Goal: Task Accomplishment & Management: Use online tool/utility

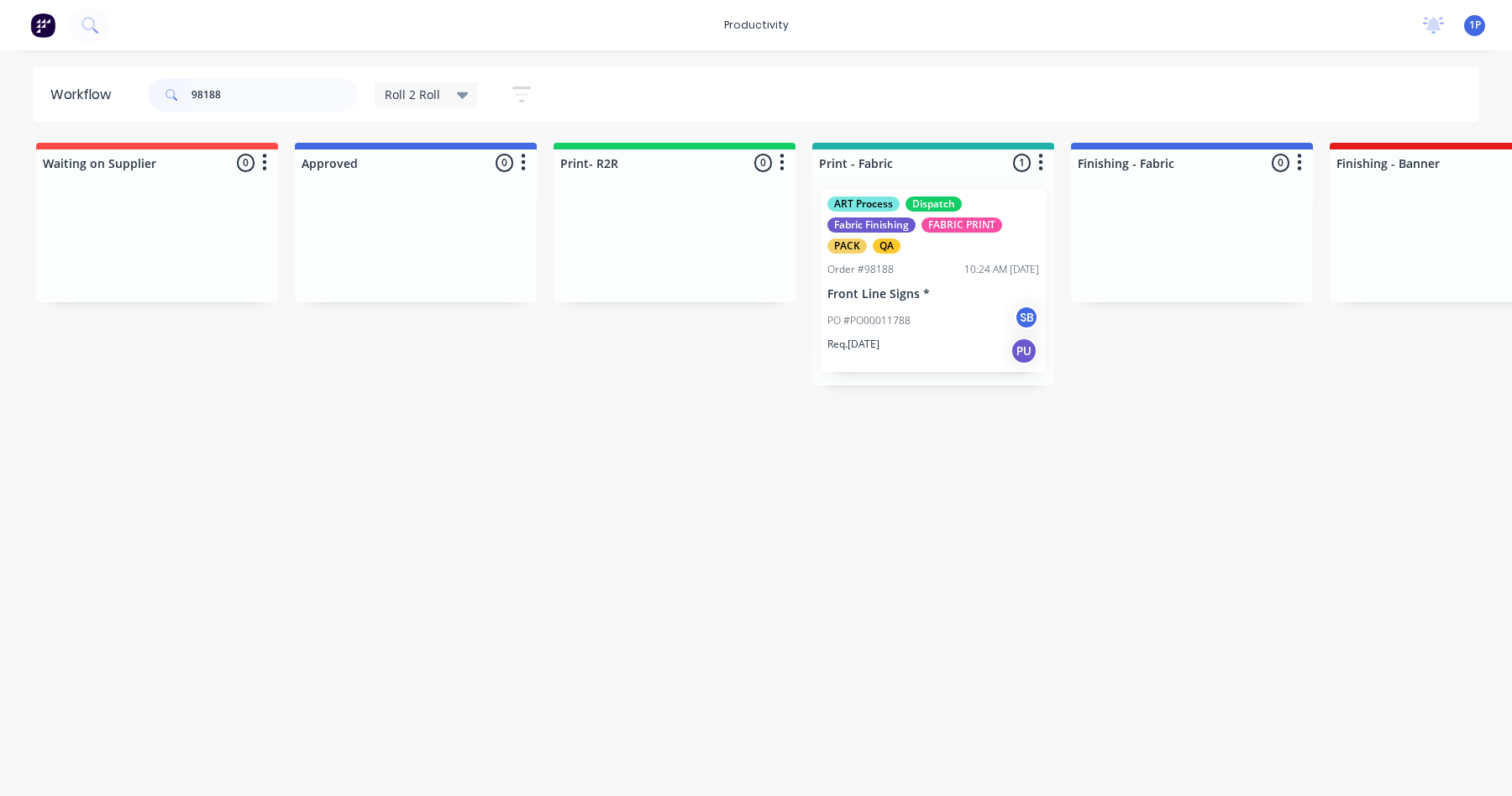
click at [277, 92] on input "98188" at bounding box center [274, 95] width 167 height 33
click at [902, 282] on div "ART Process COD Paid Dispatch Fabric Finishing FABRIC PRINT PACK QA Order #9818…" at bounding box center [933, 281] width 225 height 182
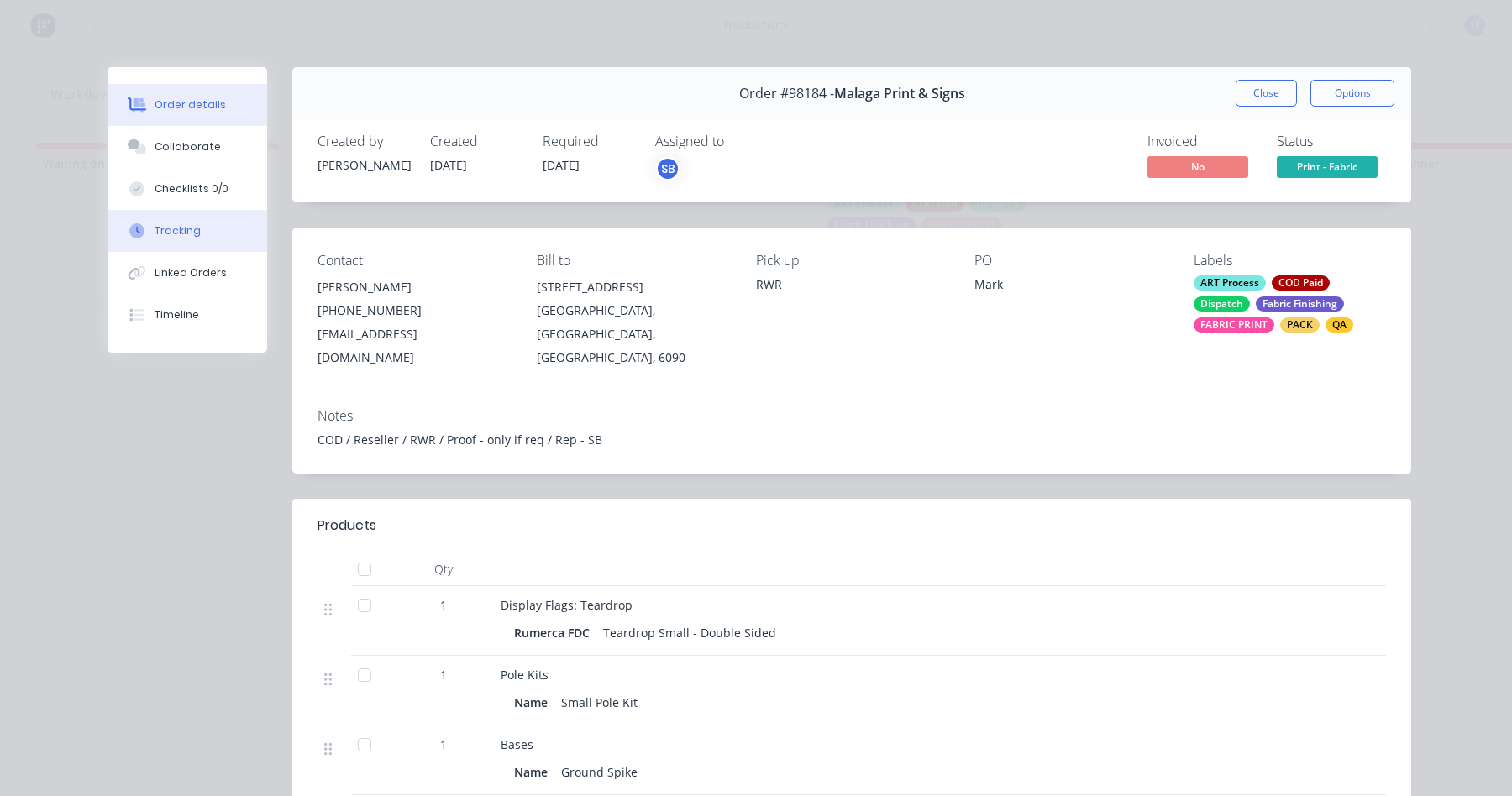
click at [225, 234] on button "Tracking" at bounding box center [187, 231] width 160 height 42
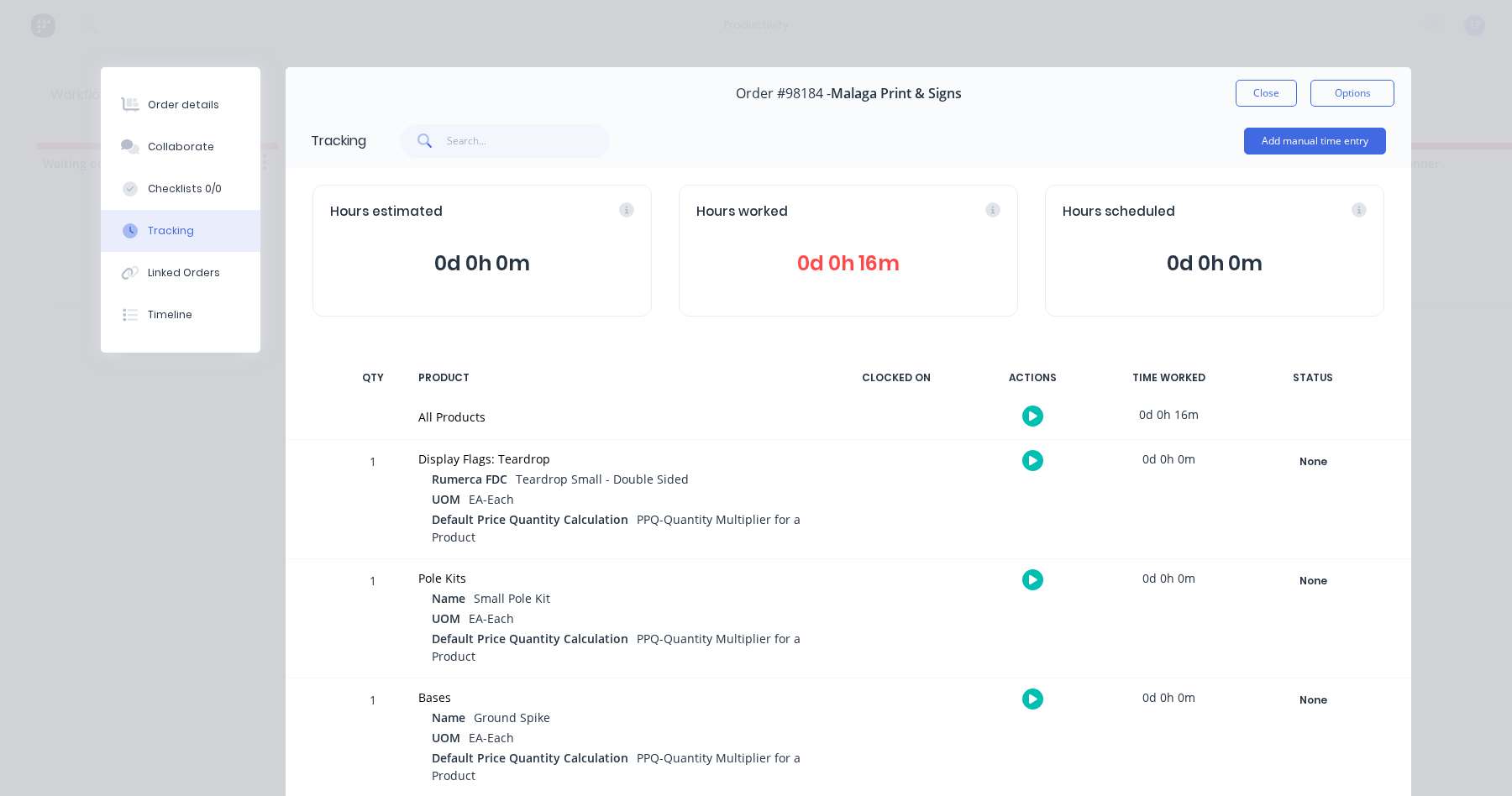
click at [1022, 462] on button at bounding box center [1032, 460] width 21 height 21
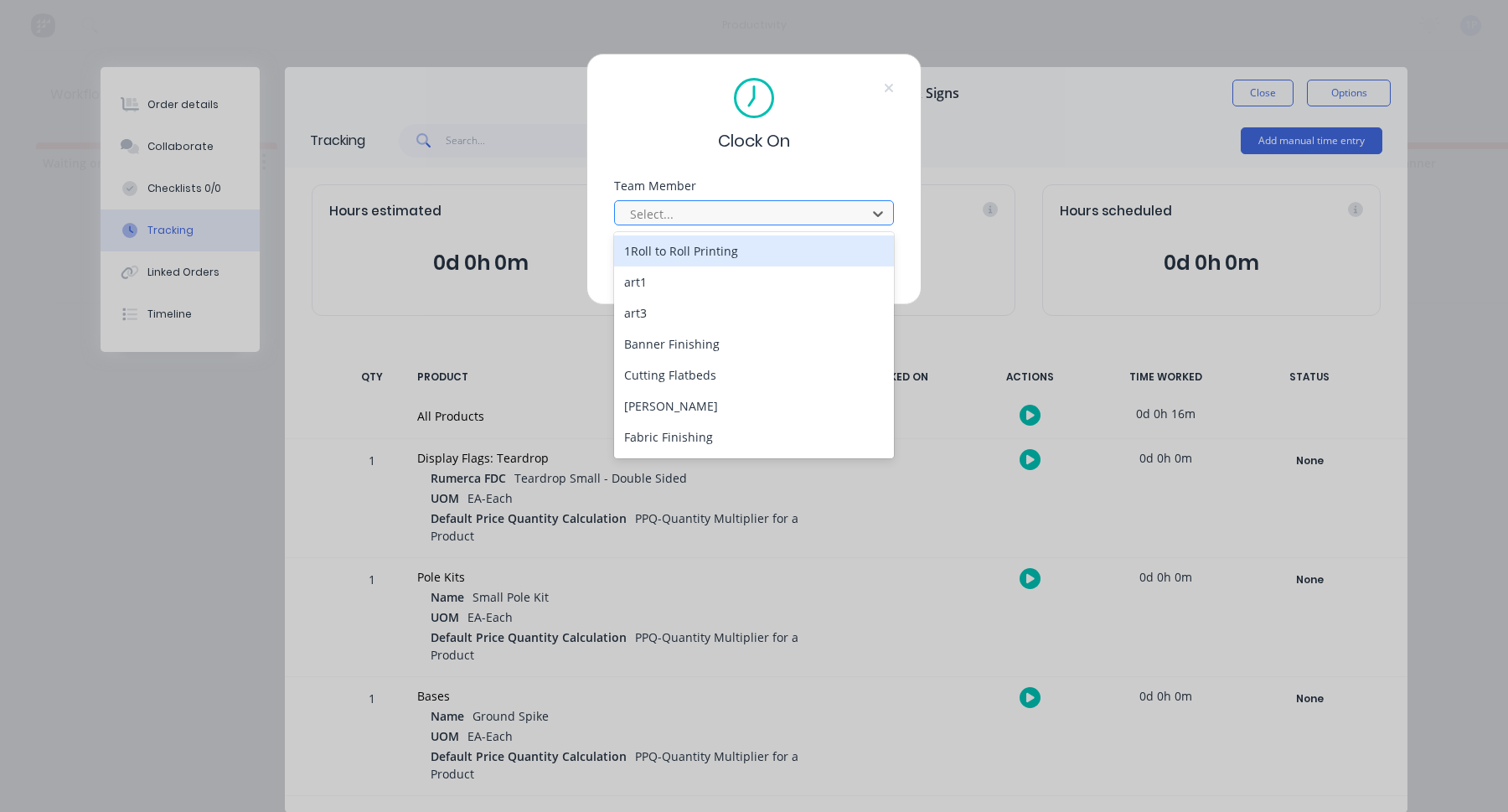
click at [669, 214] on div at bounding box center [743, 213] width 230 height 21
click at [671, 243] on div "1Roll to Roll Printing" at bounding box center [754, 252] width 280 height 31
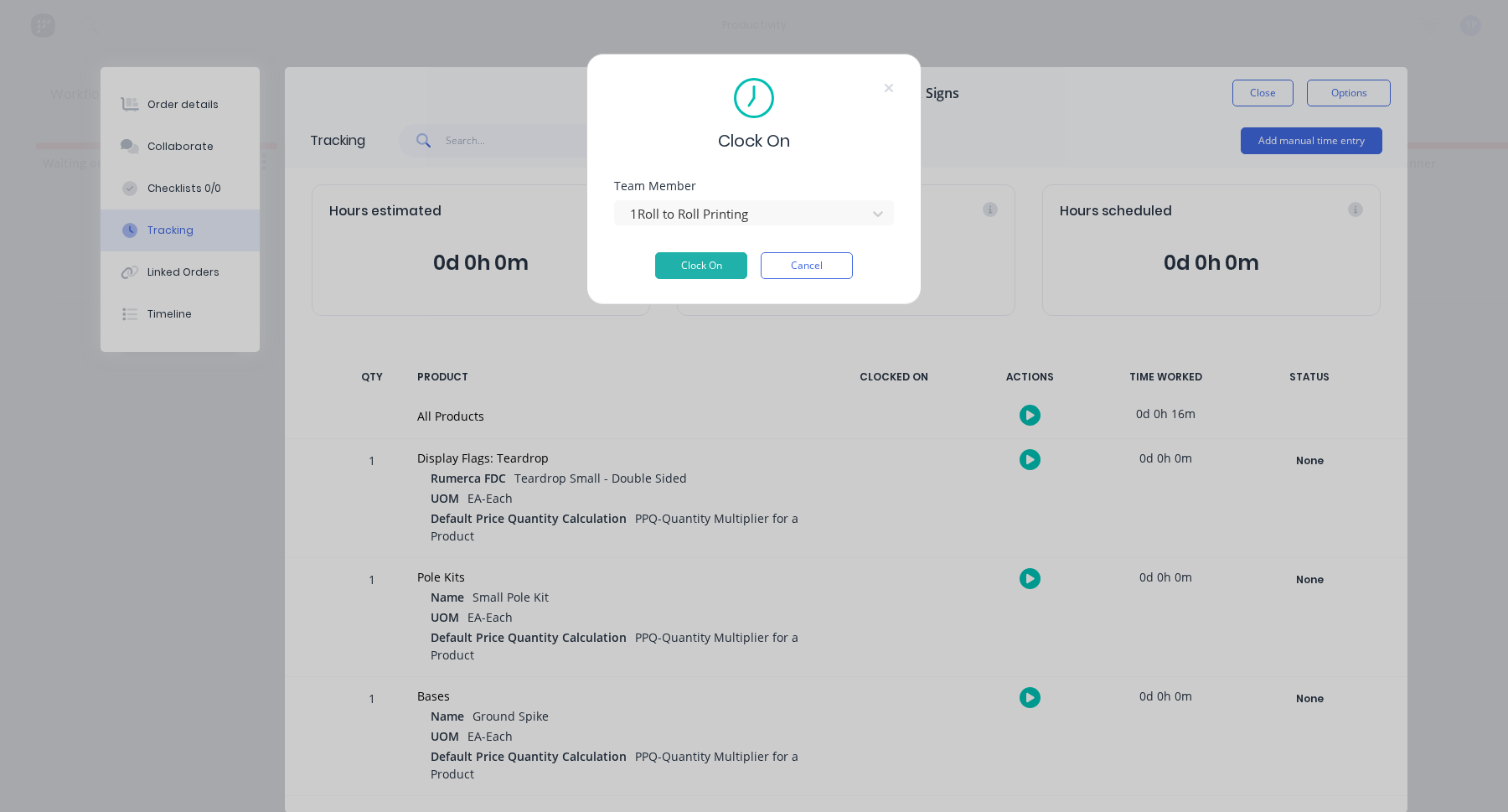
click at [689, 252] on div "Team Member 1Roll to Roll Printing" at bounding box center [754, 215] width 280 height 72
drag, startPoint x: 695, startPoint y: 261, endPoint x: 711, endPoint y: 262, distance: 16.0
click at [696, 261] on button "Clock On" at bounding box center [702, 265] width 92 height 27
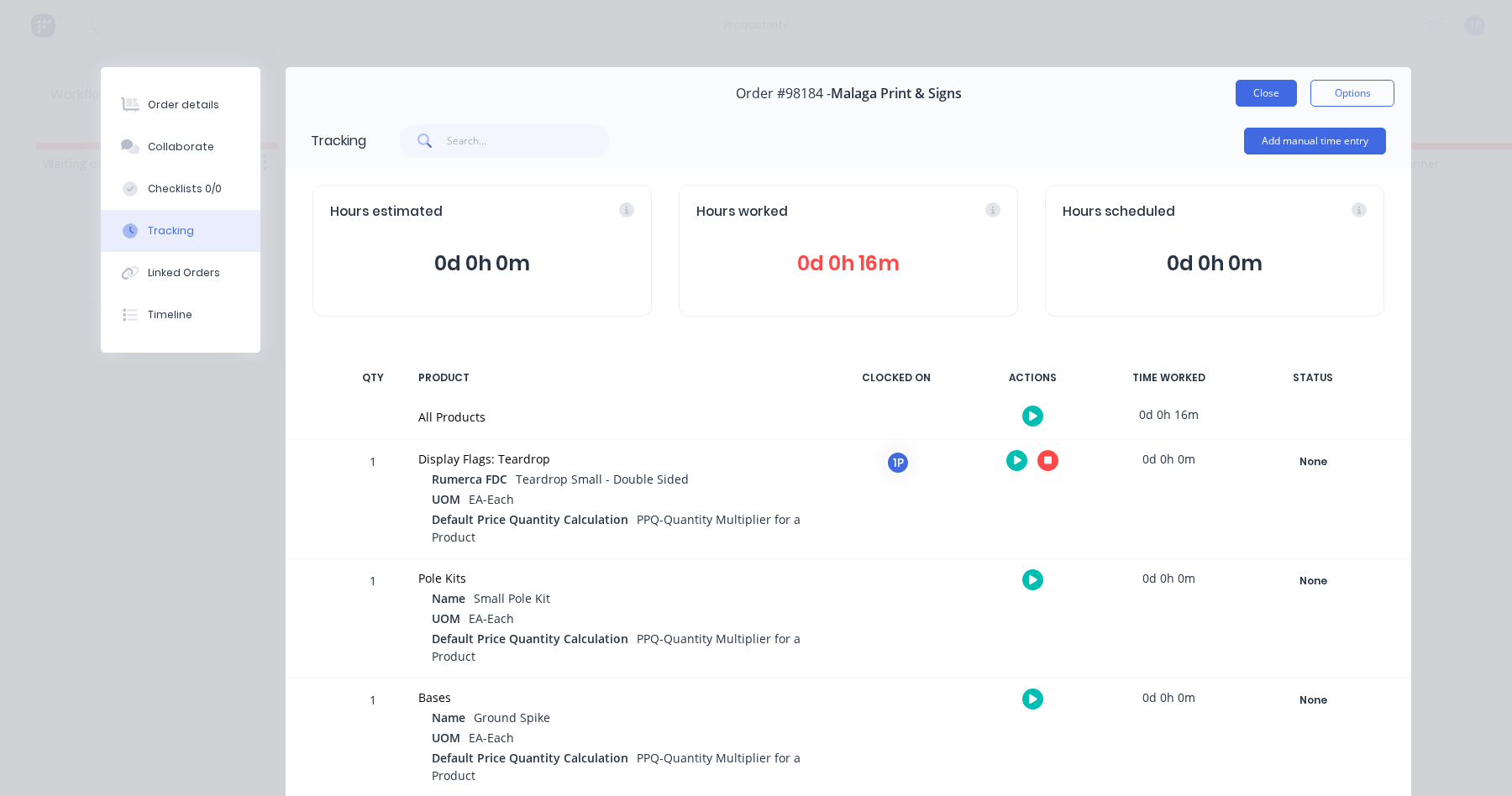
click at [1236, 98] on button "Close" at bounding box center [1267, 93] width 61 height 27
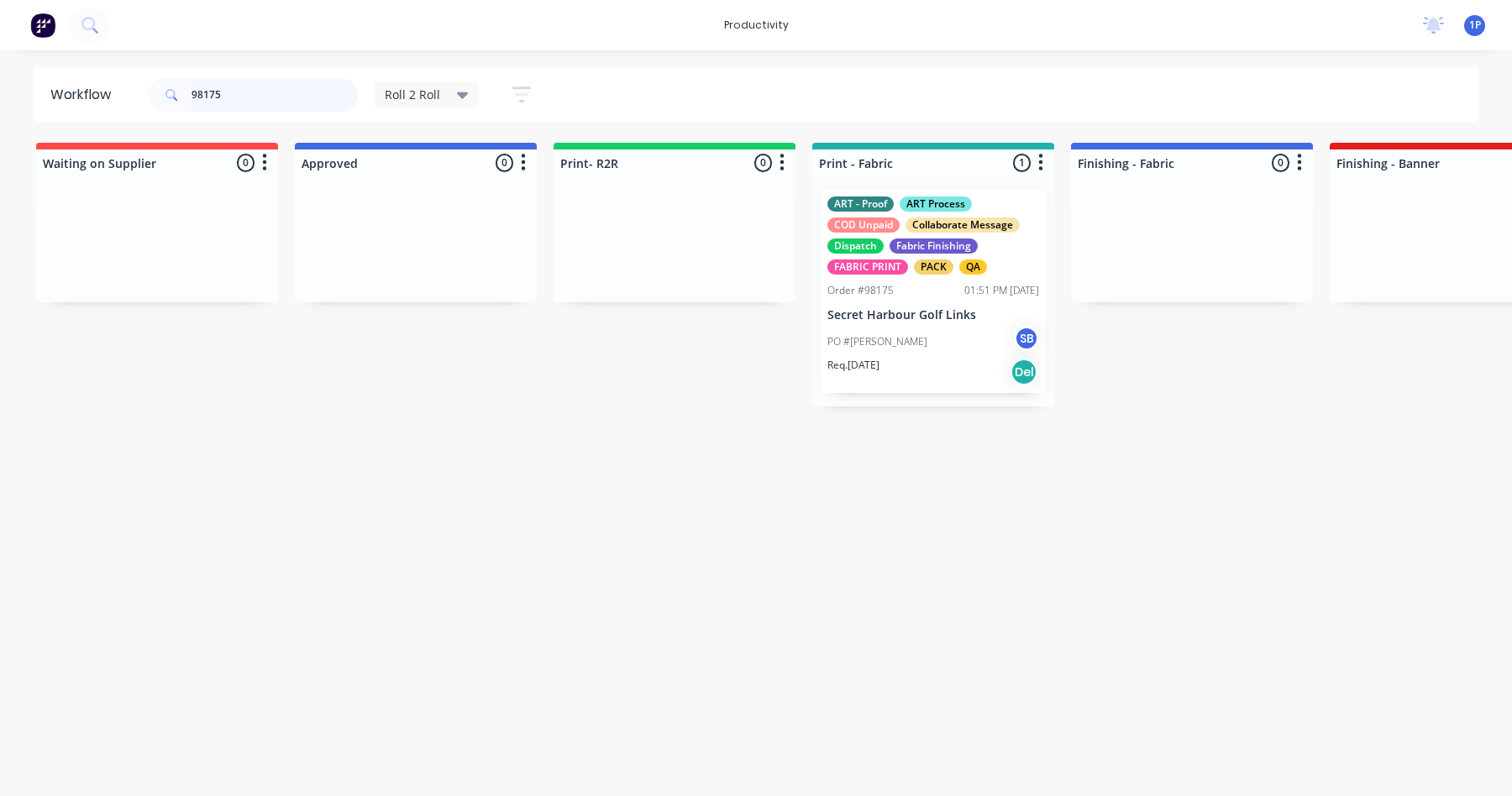
type input "98175"
click at [917, 284] on div "Order #98175 01:51 PM [DATE]" at bounding box center [933, 290] width 212 height 15
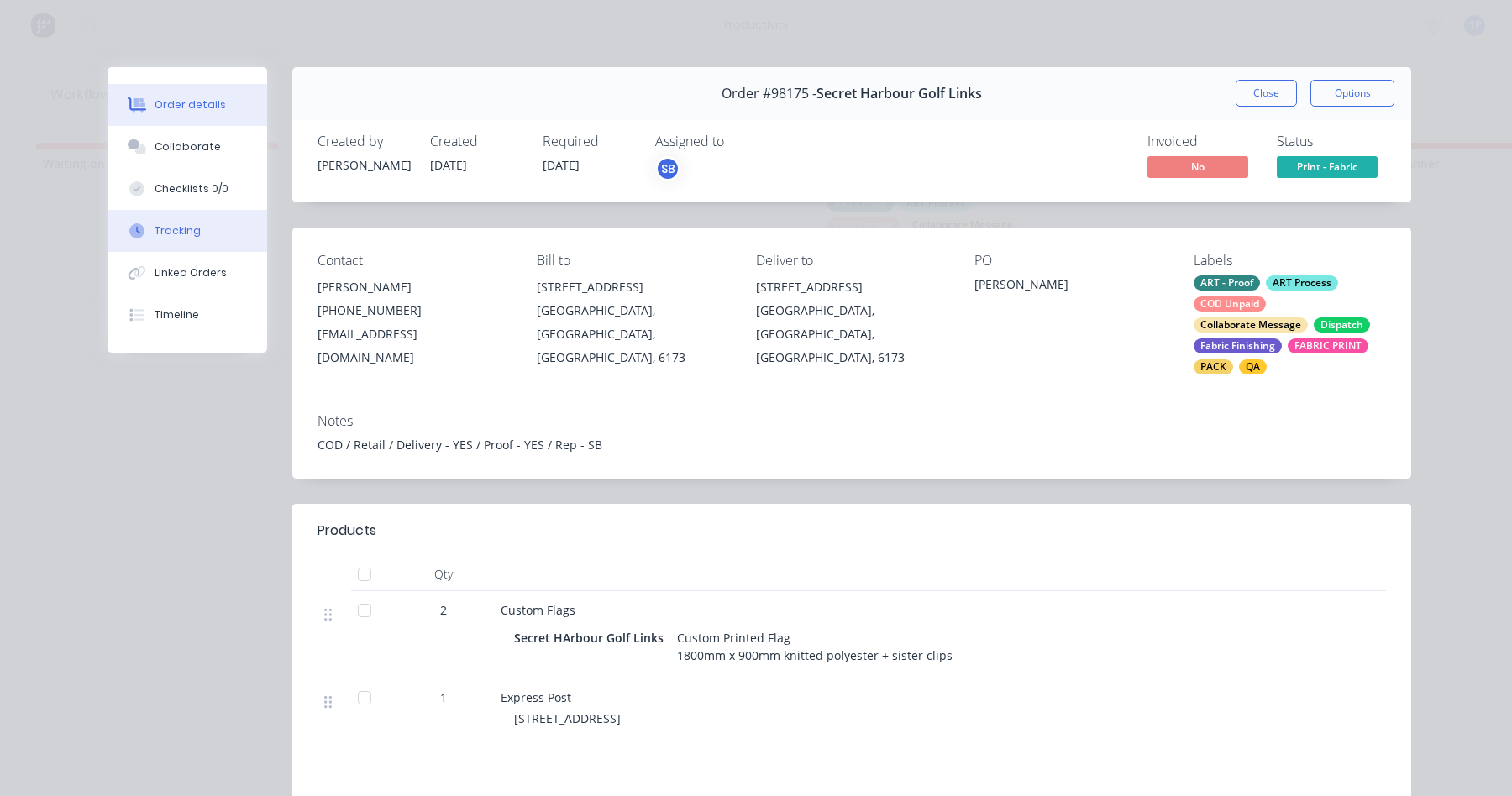
click at [163, 226] on div "Tracking" at bounding box center [177, 231] width 46 height 15
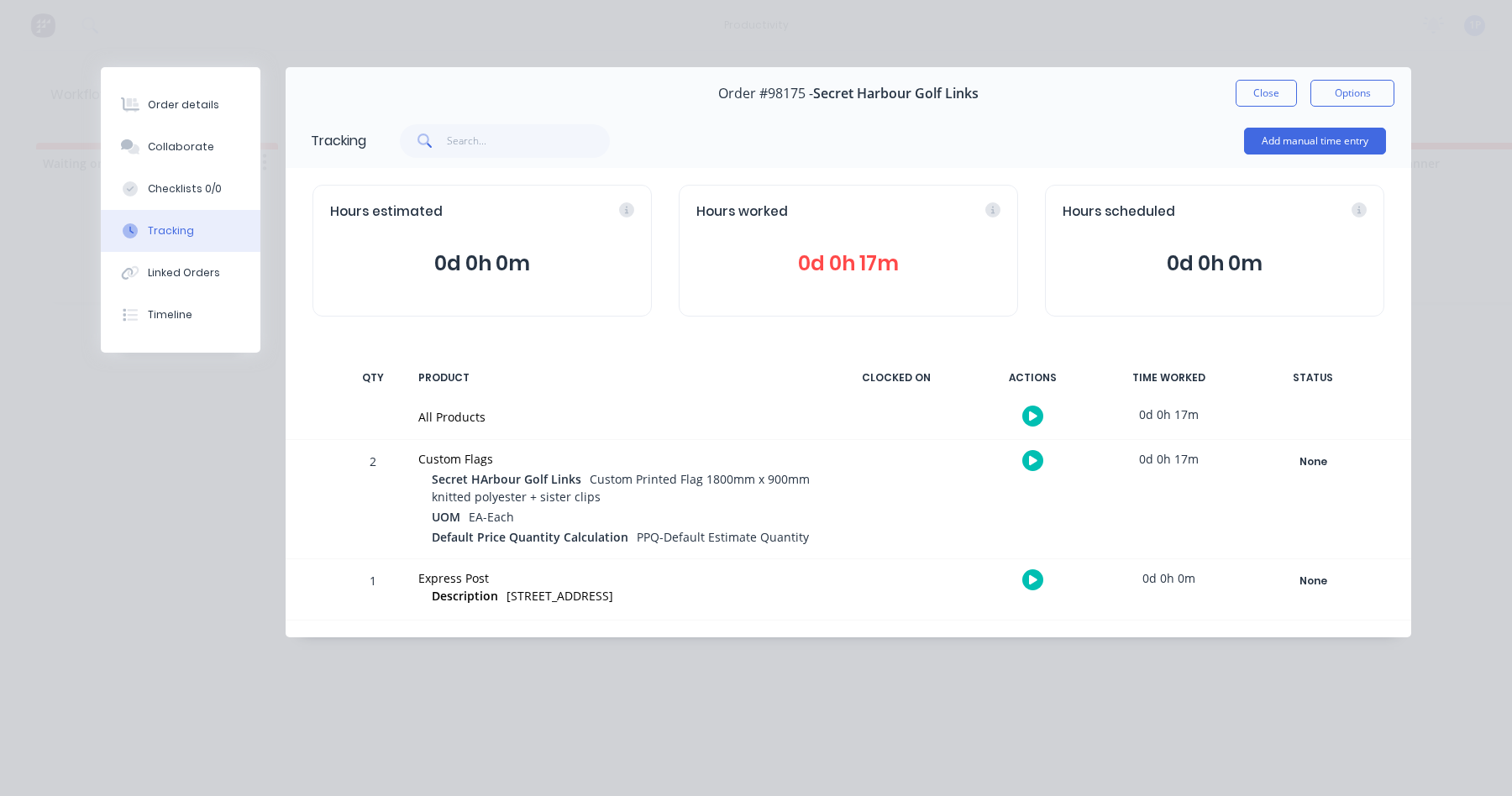
click at [1033, 461] on icon at bounding box center [1033, 460] width 9 height 9
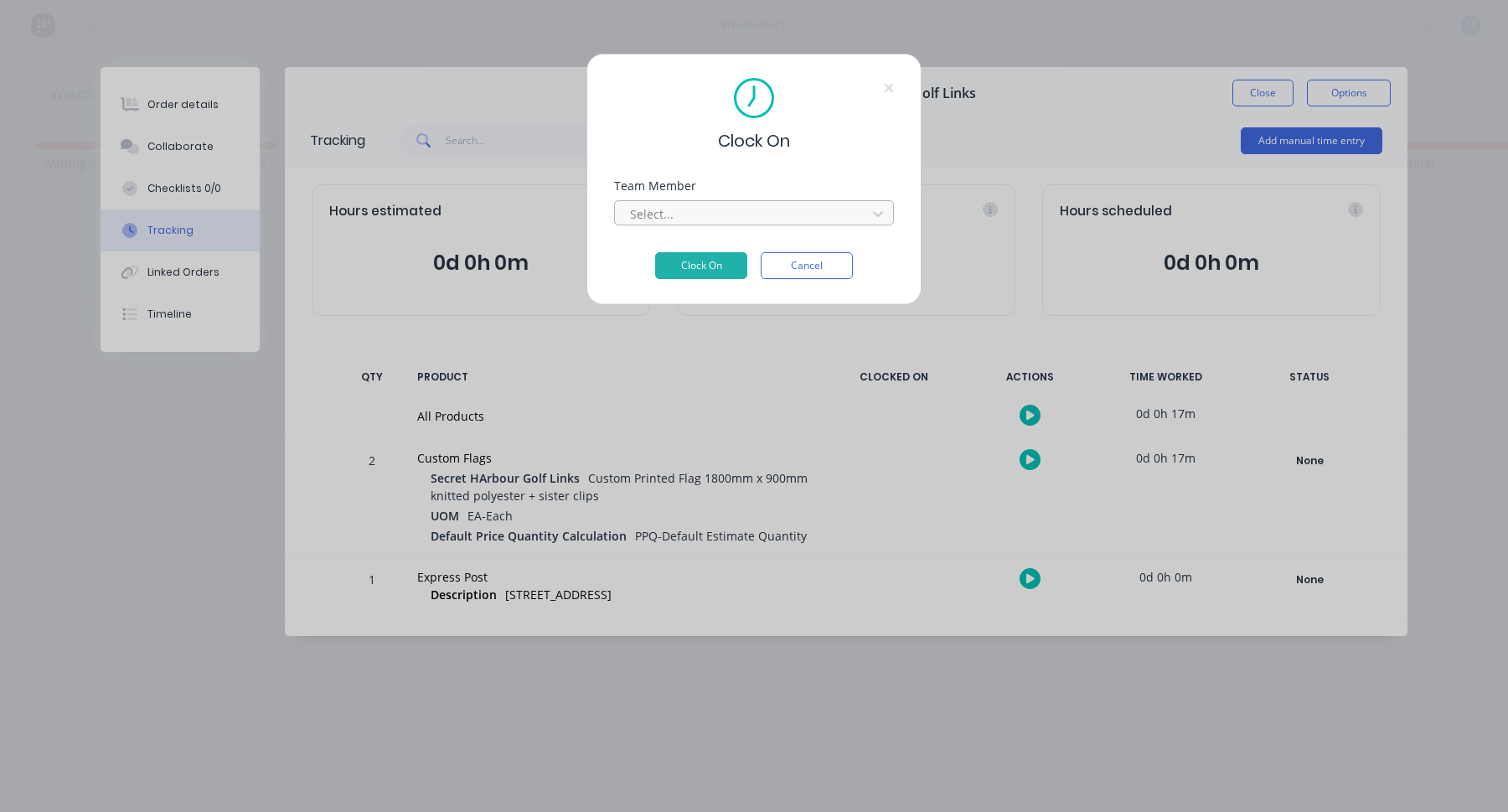
click at [681, 213] on div at bounding box center [743, 213] width 230 height 21
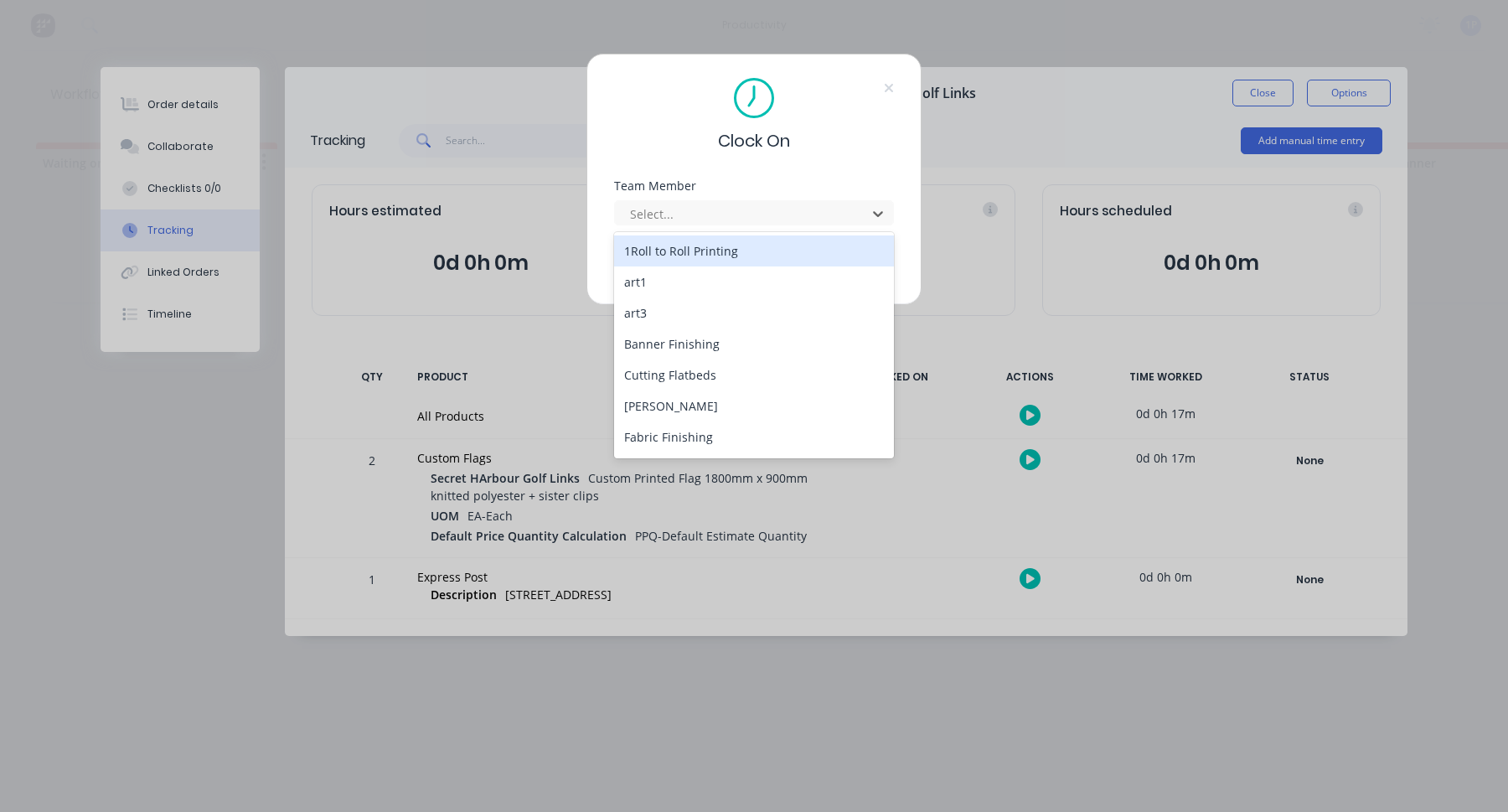
click at [682, 242] on div "1Roll to Roll Printing" at bounding box center [754, 252] width 280 height 31
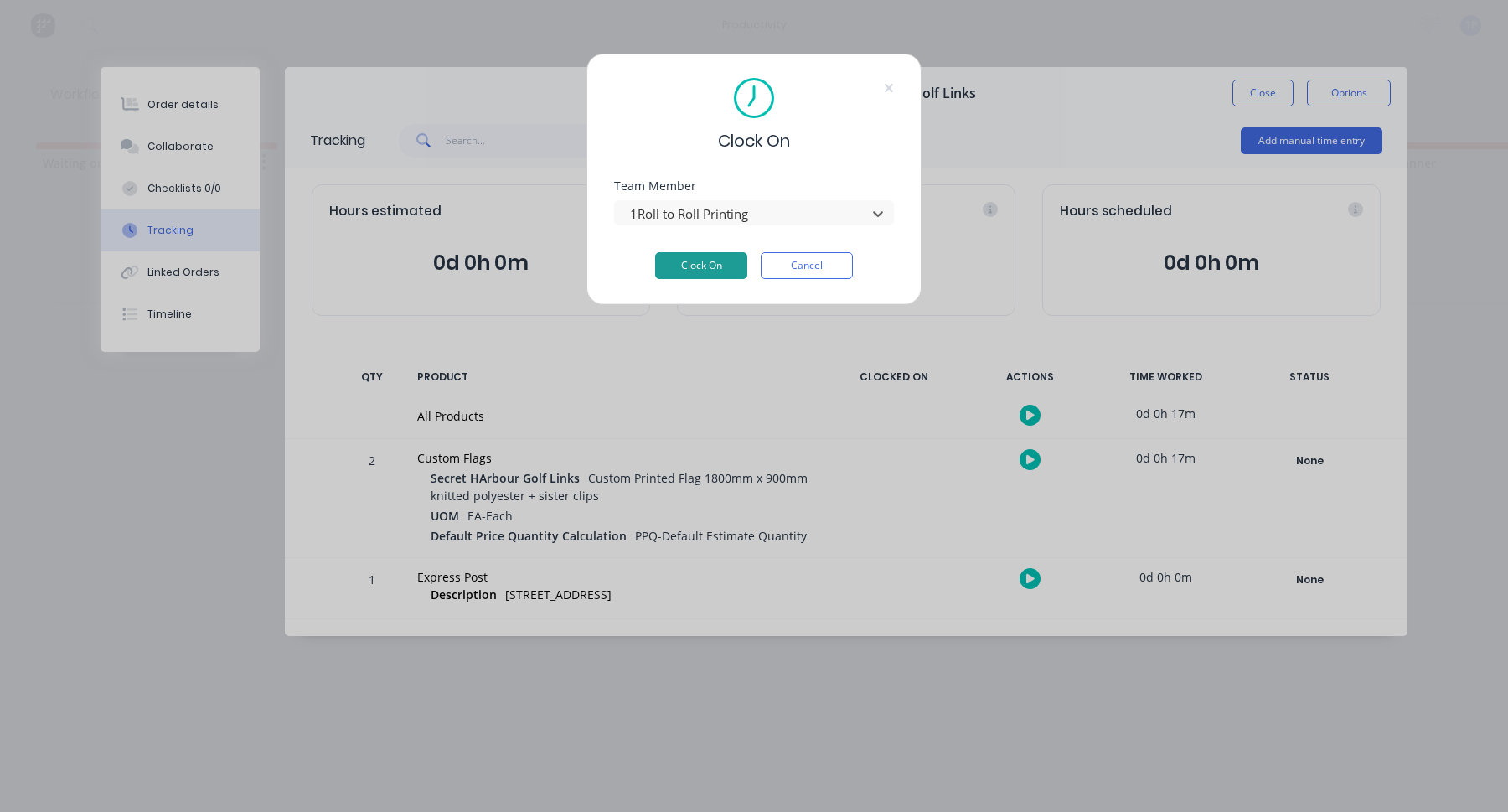
click at [700, 259] on button "Clock On" at bounding box center [702, 265] width 92 height 27
